Goal: Task Accomplishment & Management: Use online tool/utility

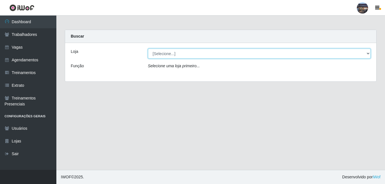
click at [368, 55] on select "[Selecione...] Gostinho da Roça" at bounding box center [259, 54] width 223 height 10
select select "303"
click at [148, 49] on select "[Selecione...] Gostinho da Roça" at bounding box center [259, 54] width 223 height 10
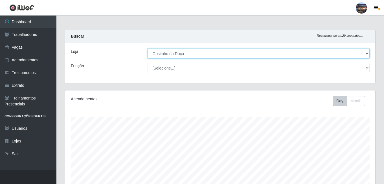
scroll to position [117, 310]
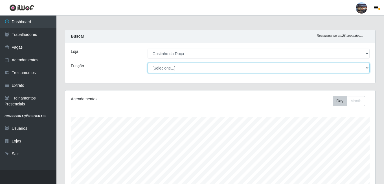
click at [367, 67] on select "[Selecione...] ASG ASG + ASG ++ Embalador Embalador + Embalador ++ Operador de …" at bounding box center [259, 68] width 222 height 10
select select "1"
click at [148, 63] on select "[Selecione...] ASG ASG + ASG ++ Embalador Embalador + Embalador ++ Operador de …" at bounding box center [259, 68] width 222 height 10
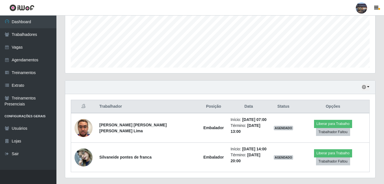
scroll to position [141, 0]
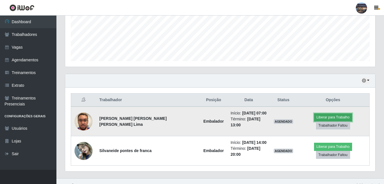
click at [314, 119] on button "Liberar para Trabalho" at bounding box center [333, 117] width 38 height 8
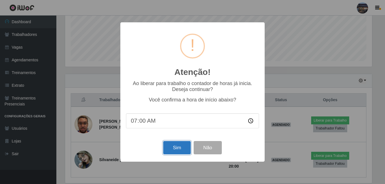
click at [171, 150] on button "Sim" at bounding box center [176, 147] width 27 height 13
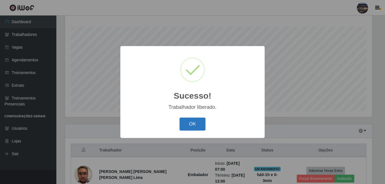
click at [192, 118] on button "OK" at bounding box center [193, 123] width 26 height 13
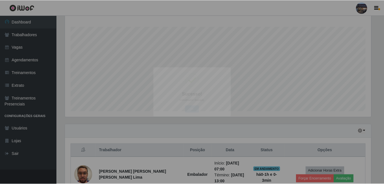
scroll to position [117, 310]
